Goal: Information Seeking & Learning: Check status

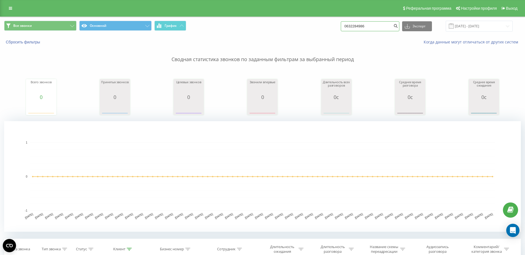
drag, startPoint x: 0, startPoint y: 0, endPoint x: 233, endPoint y: 37, distance: 235.9
click at [237, 38] on div "Все звонки Основной График 0632284986 Экспорт .csv .xls .xlsx 20.05.2025 - 20.0…" at bounding box center [262, 33] width 525 height 32
paste input "380 67 563 7364"
type input "380 67 563 7364"
drag, startPoint x: 374, startPoint y: 27, endPoint x: 290, endPoint y: 30, distance: 83.8
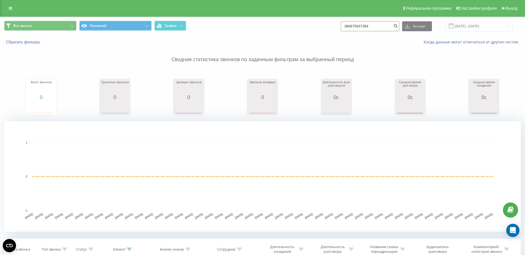
click at [290, 30] on div "Все звонки Основной График 380675637364 Экспорт .csv .xls .xlsx 20.05.2025 - 20…" at bounding box center [262, 26] width 517 height 11
paste input "97 622 6967"
type input "380 97 622 6967"
drag, startPoint x: 380, startPoint y: 28, endPoint x: 176, endPoint y: 41, distance: 204.3
click at [178, 41] on div "Все звонки Основной График 380976226967 Экспорт .csv .xls .xlsx 20.05.2025 - 20…" at bounding box center [262, 33] width 525 height 32
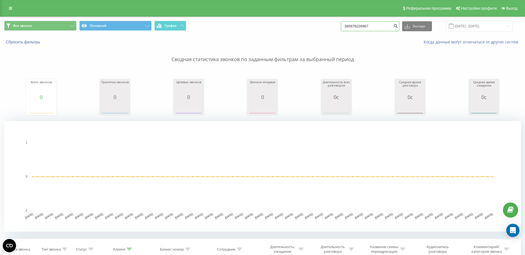
paste input "95 116 4771"
type input "380 95 116 4771"
drag, startPoint x: 381, startPoint y: 22, endPoint x: 303, endPoint y: 26, distance: 78.6
click at [303, 26] on div "Все звонки Основной График 380951164771 Экспорт .csv .xls .xlsx 20.05.2025 - 20…" at bounding box center [262, 26] width 517 height 11
paste input "97 428 9434"
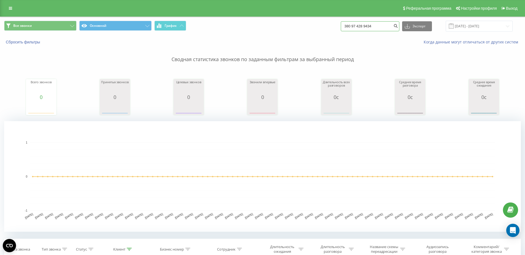
type input "380 97 428 9434"
drag, startPoint x: 379, startPoint y: 24, endPoint x: 284, endPoint y: 33, distance: 94.7
click at [284, 33] on div "Все звонки Основной График 380974289434 Экспорт .csv .xls .xlsx 20.05.2025 - 20…" at bounding box center [262, 26] width 525 height 19
paste input "97 941 6010"
type input "380 97 941 6010"
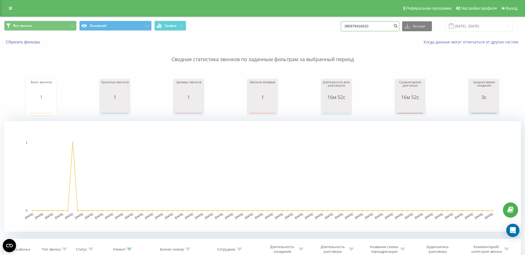
drag, startPoint x: 373, startPoint y: 27, endPoint x: 325, endPoint y: 28, distance: 48.4
click at [325, 28] on div "Все звонки Основной График 380979416010 Экспорт .csv .xls .xlsx 20.05.2025 - 20…" at bounding box center [262, 26] width 517 height 11
paste input "96 525 0906"
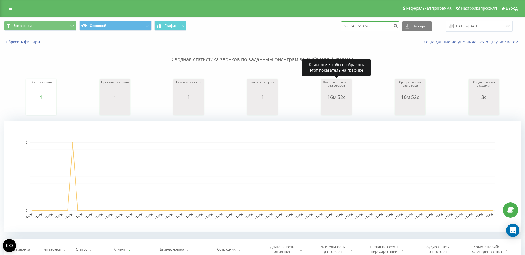
type input "380 96 525 0906"
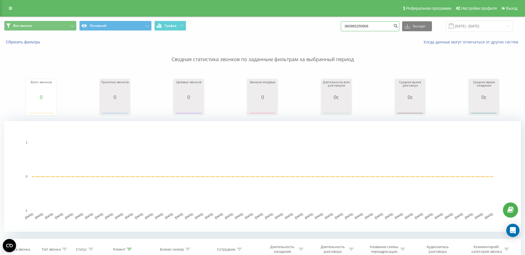
drag, startPoint x: 380, startPoint y: 23, endPoint x: 320, endPoint y: 26, distance: 60.0
click at [320, 26] on div "Все звонки Основной График 380965250906 Экспорт .csv .xls .xlsx [DATE] - [DATE]" at bounding box center [262, 26] width 517 height 11
paste input "97 654 4903"
type input "380 97 654 4903"
drag, startPoint x: 381, startPoint y: 28, endPoint x: 294, endPoint y: 34, distance: 87.0
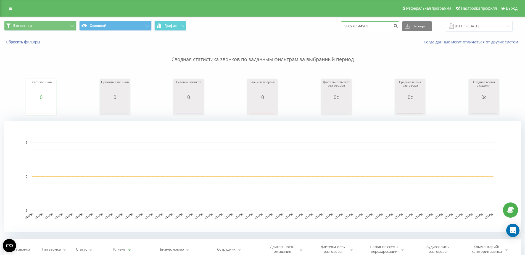
click at [294, 34] on div "Все звонки Основной График 380976544903 Экспорт .csv .xls .xlsx 20.05.2025 - 20…" at bounding box center [262, 26] width 525 height 19
paste input "96 814 9407"
type input "380 96 814 9407"
